Goal: Check status: Check status

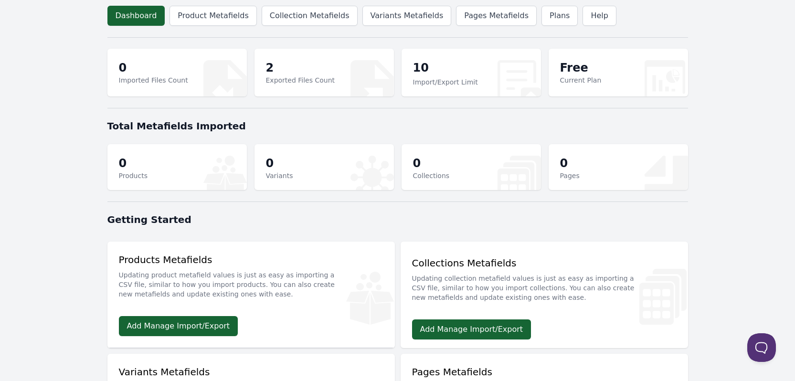
click at [268, 67] on p "2" at bounding box center [300, 67] width 69 height 15
click at [287, 81] on p "Exported Files Count" at bounding box center [300, 80] width 69 height 10
click at [267, 70] on p "2" at bounding box center [300, 67] width 69 height 15
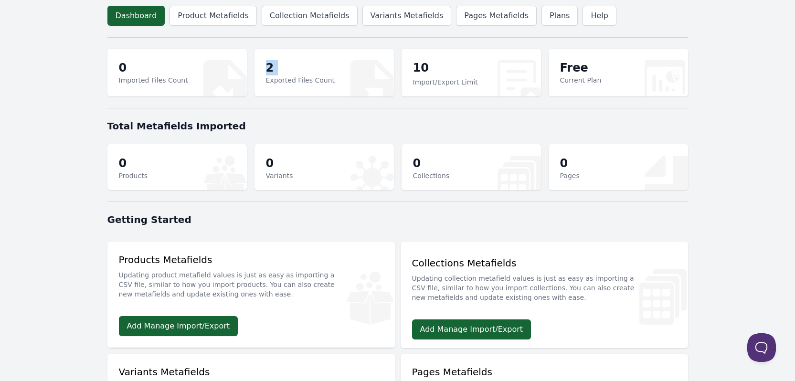
click at [267, 70] on p "2" at bounding box center [300, 67] width 69 height 15
click at [266, 71] on p "2" at bounding box center [300, 67] width 69 height 15
drag, startPoint x: 266, startPoint y: 65, endPoint x: 487, endPoint y: 66, distance: 221.2
click at [380, 68] on div "2 Exported Files Count" at bounding box center [324, 73] width 139 height 48
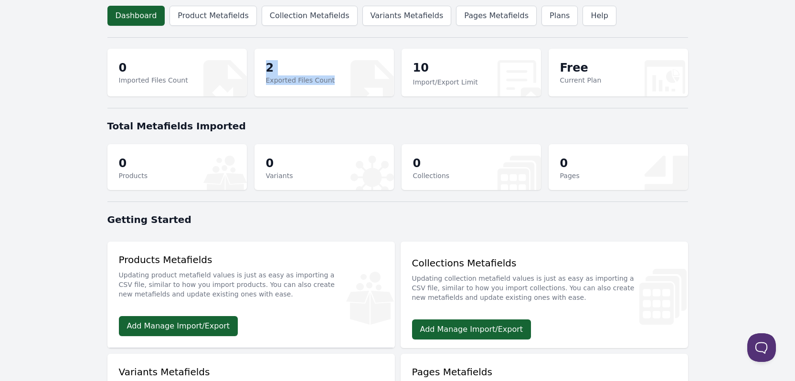
click at [275, 77] on p "Exported Files Count" at bounding box center [300, 80] width 69 height 10
click at [265, 70] on div "2 Exported Files Count" at bounding box center [324, 73] width 139 height 48
click at [266, 69] on p "2" at bounding box center [300, 67] width 69 height 15
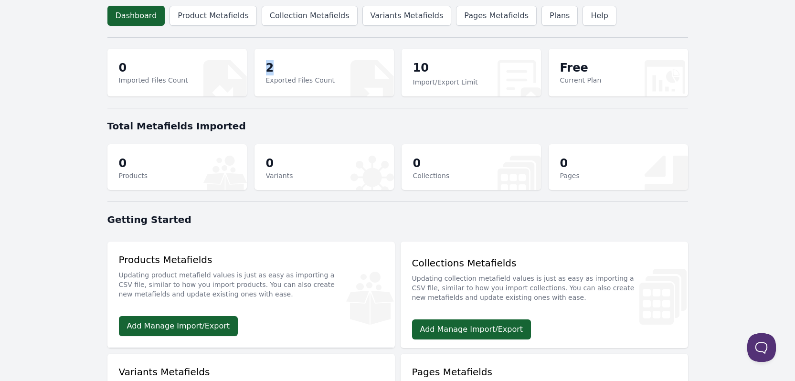
drag, startPoint x: 287, startPoint y: 67, endPoint x: 262, endPoint y: 64, distance: 24.5
click at [262, 64] on div "2 Exported Files Count" at bounding box center [324, 73] width 139 height 48
click at [249, 74] on section "0 Imported Files Count 2 Exported Files Count 10 Import/Export Limit Free Curre…" at bounding box center [397, 72] width 581 height 59
drag, startPoint x: 348, startPoint y: 65, endPoint x: 718, endPoint y: 70, distance: 370.2
click at [718, 70] on body "Dashboard Product Metafields Collection Metafields Variants Metafields Pages Me…" at bounding box center [397, 308] width 795 height 616
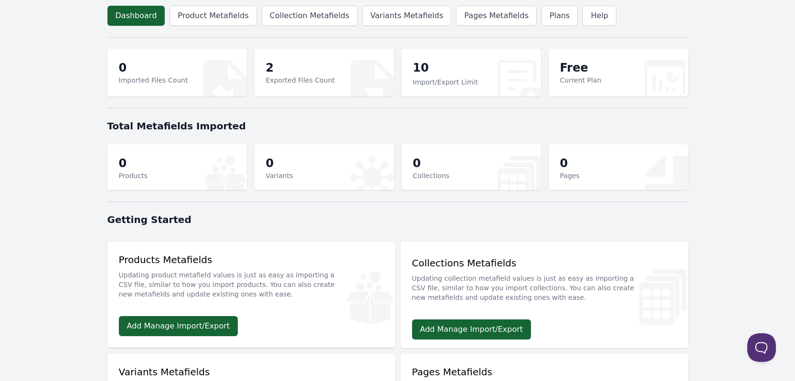
click at [609, 151] on div "0 Pages" at bounding box center [618, 167] width 139 height 46
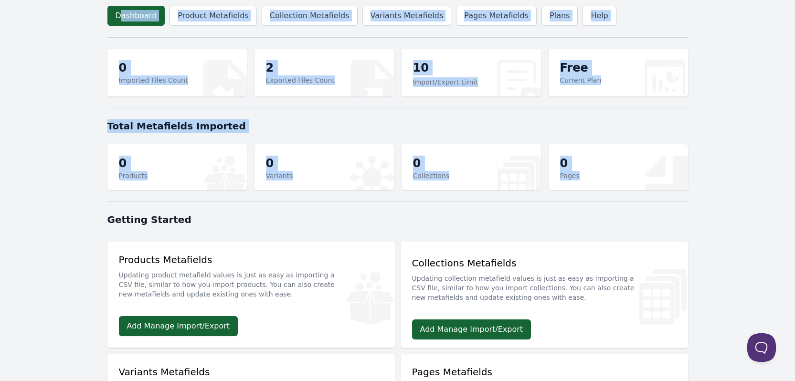
drag, startPoint x: 608, startPoint y: 186, endPoint x: 96, endPoint y: 38, distance: 532.6
click at [111, 31] on div "Dashboard Product Metafields Collection Metafields Variants Metafields Pages Me…" at bounding box center [397, 308] width 611 height 616
click at [65, 93] on body "Dashboard Product Metafields Collection Metafields Variants Metafields Pages Me…" at bounding box center [397, 308] width 795 height 616
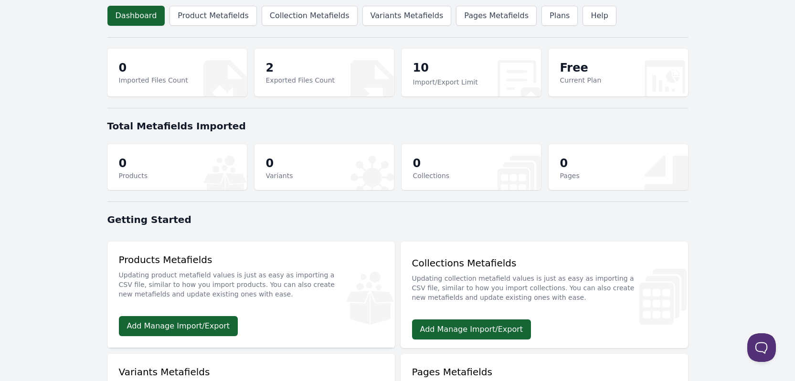
click at [663, 99] on section "0 Imported Files Count 2 Exported Files Count 10 Import/Export Limit Free Curre…" at bounding box center [397, 72] width 581 height 59
